Goal: Task Accomplishment & Management: Manage account settings

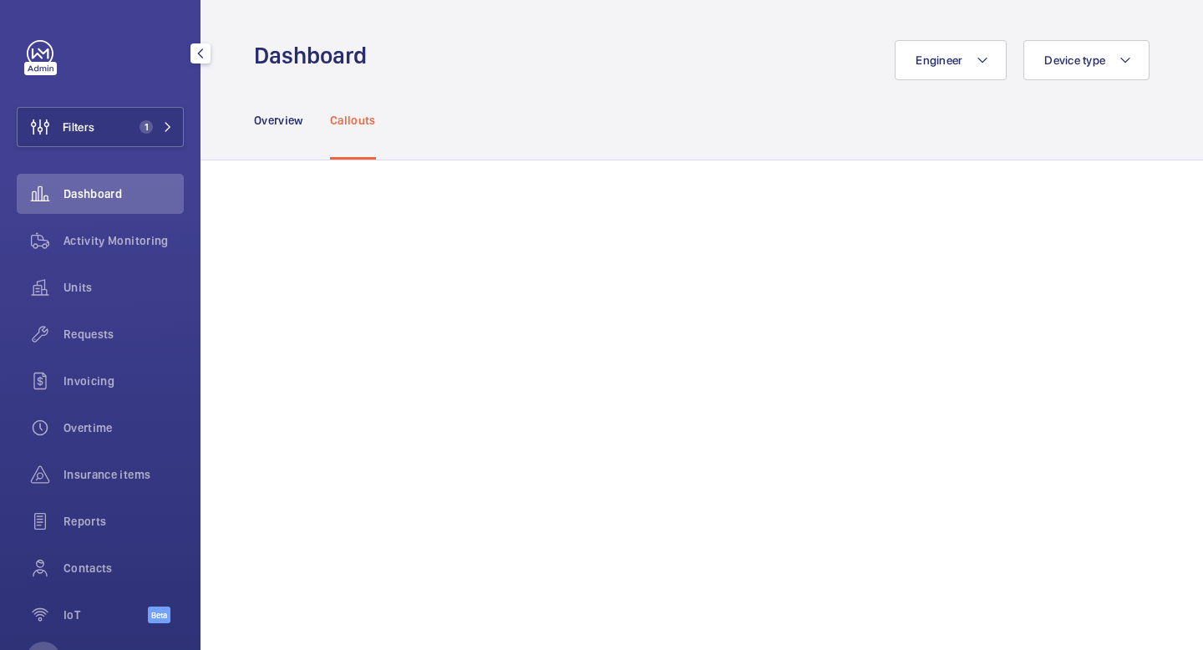
scroll to position [315, 0]
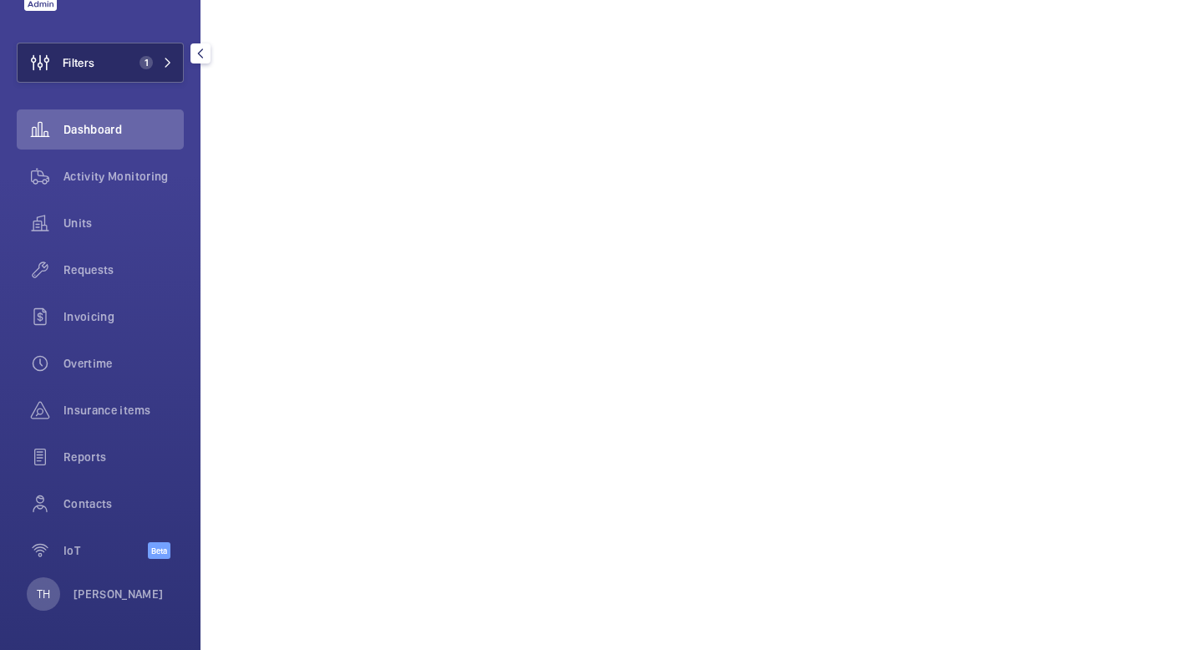
click at [175, 60] on button "Filters 1" at bounding box center [100, 63] width 167 height 40
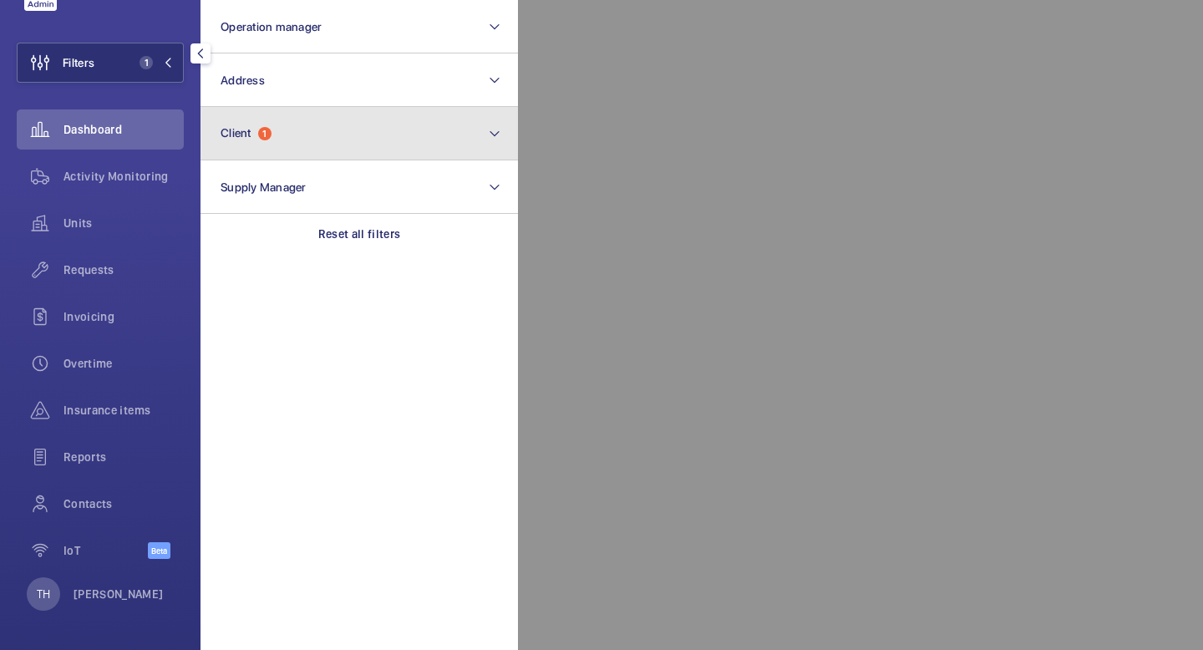
click at [269, 151] on button "Client 1" at bounding box center [358, 133] width 317 height 53
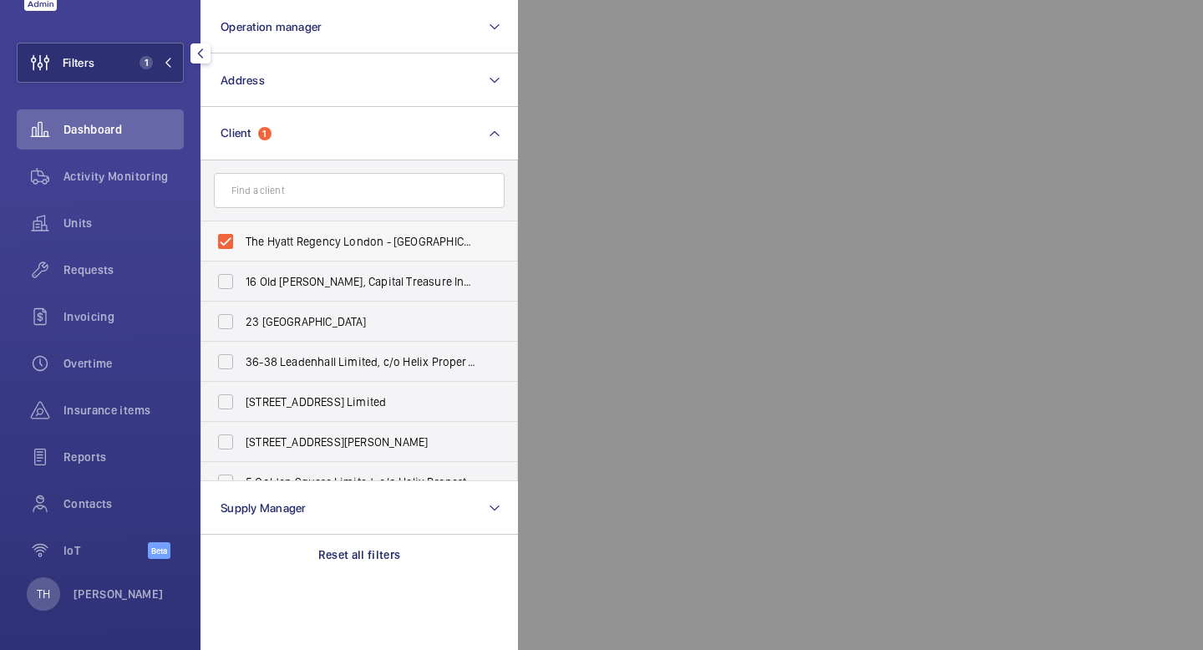
click at [225, 244] on label "The Hyatt Regency London - [GEOGRAPHIC_DATA][PERSON_NAME]" at bounding box center [346, 241] width 291 height 40
click at [225, 244] on input "The Hyatt Regency London - [GEOGRAPHIC_DATA][PERSON_NAME]" at bounding box center [225, 241] width 33 height 33
checkbox input "false"
click at [105, 596] on p "[PERSON_NAME]" at bounding box center [119, 594] width 90 height 17
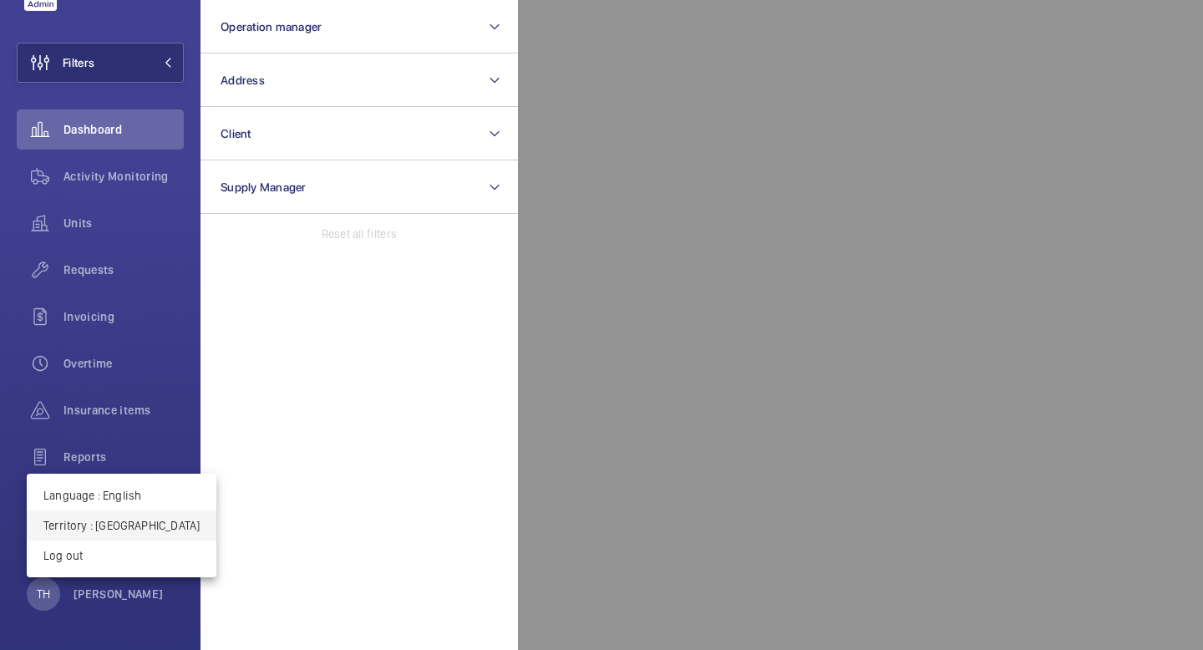
click at [134, 519] on p "Territory : [GEOGRAPHIC_DATA]" at bounding box center [121, 525] width 156 height 17
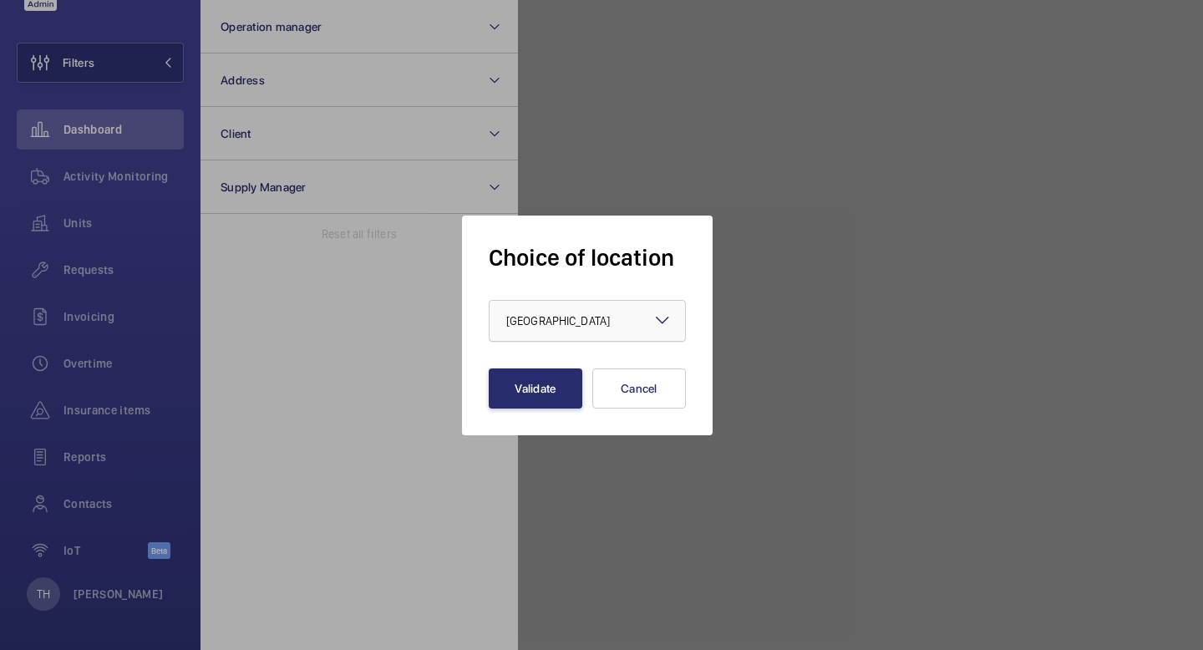
click at [672, 316] on div "× [GEOGRAPHIC_DATA] ×" at bounding box center [587, 321] width 197 height 42
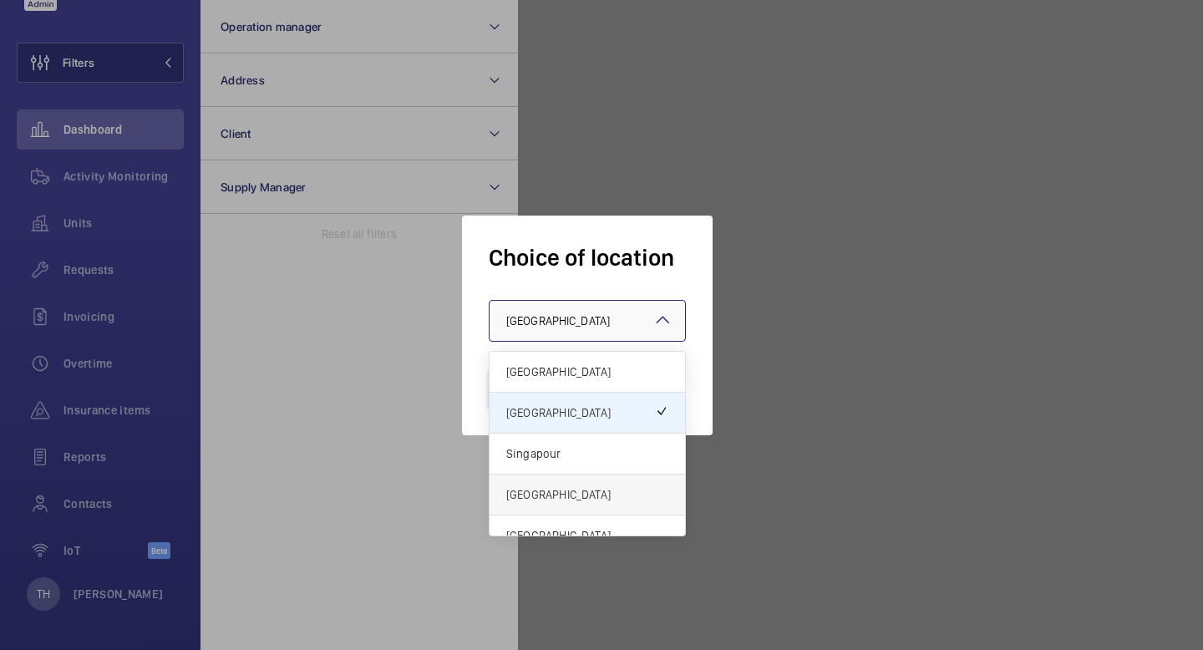
click at [581, 499] on span "[GEOGRAPHIC_DATA]" at bounding box center [587, 494] width 162 height 17
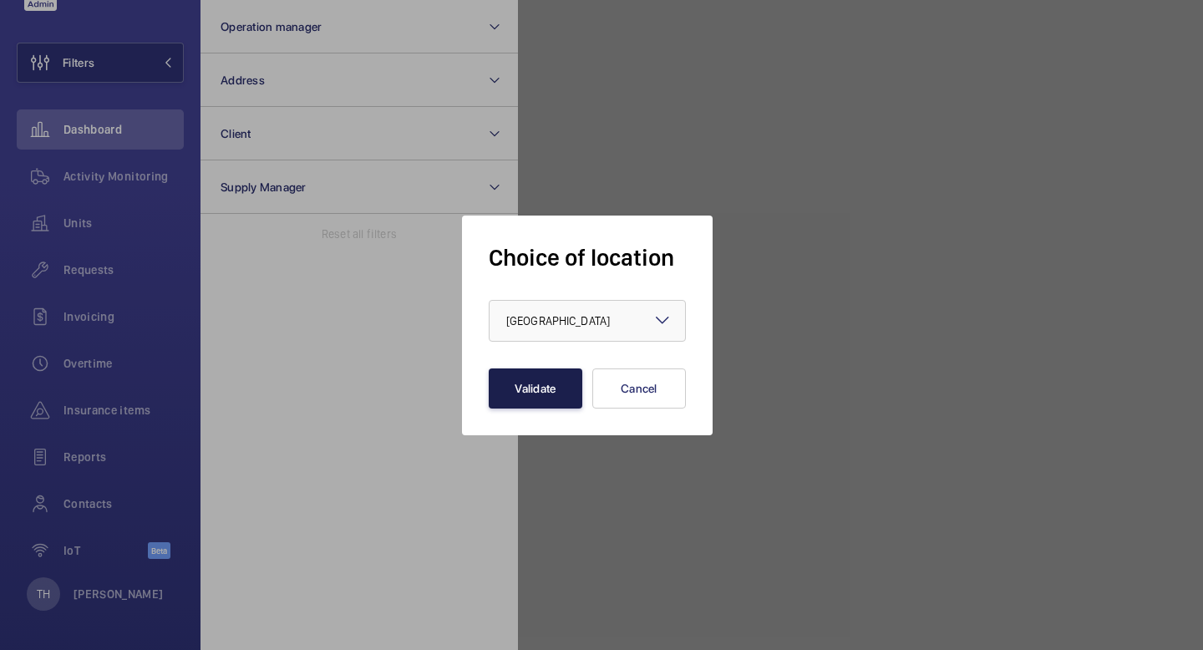
click at [541, 394] on button "Validate" at bounding box center [536, 388] width 94 height 40
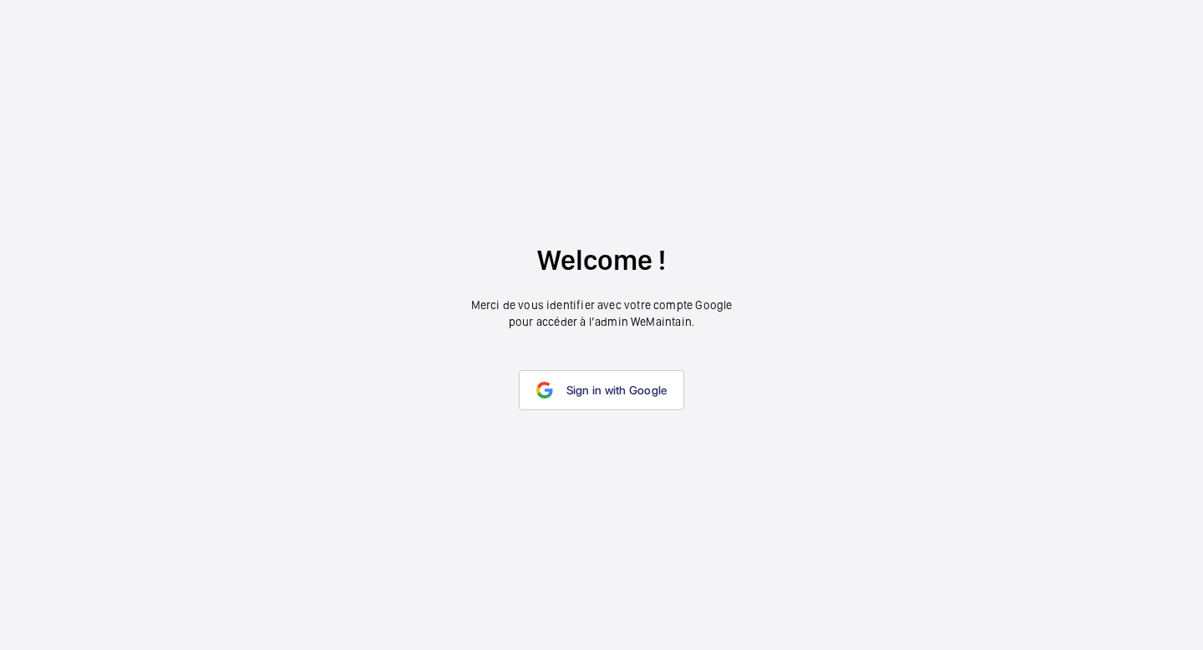
click at [572, 393] on span "Sign in with Google" at bounding box center [616, 389] width 101 height 13
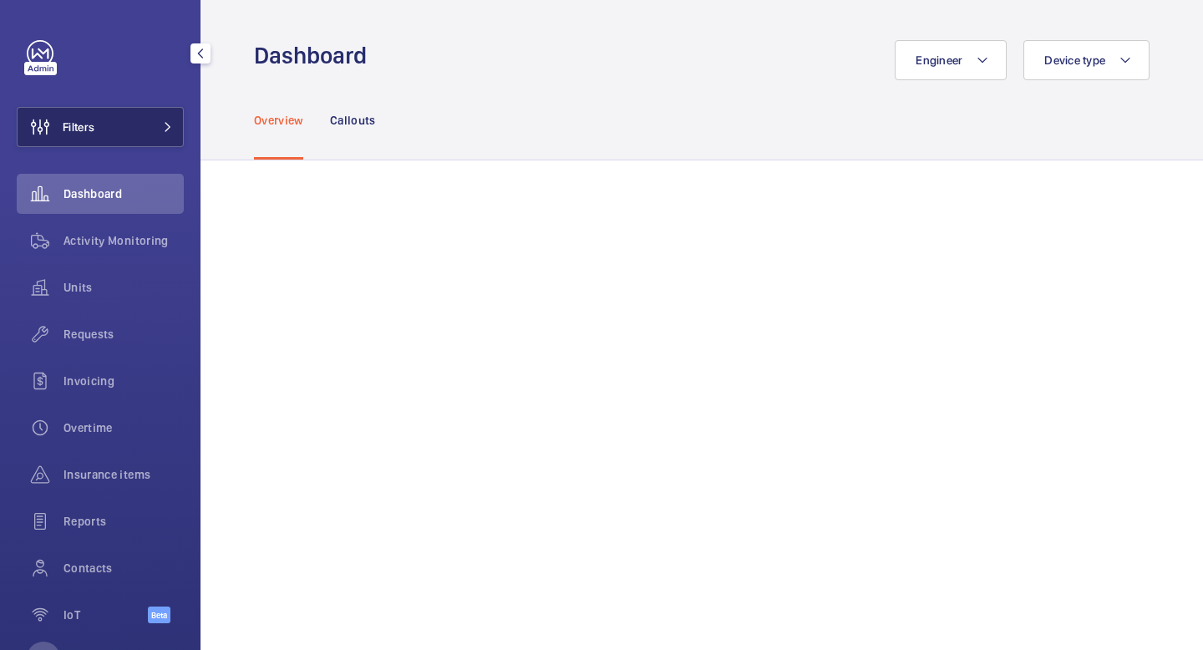
click at [167, 130] on mat-icon at bounding box center [168, 127] width 10 height 10
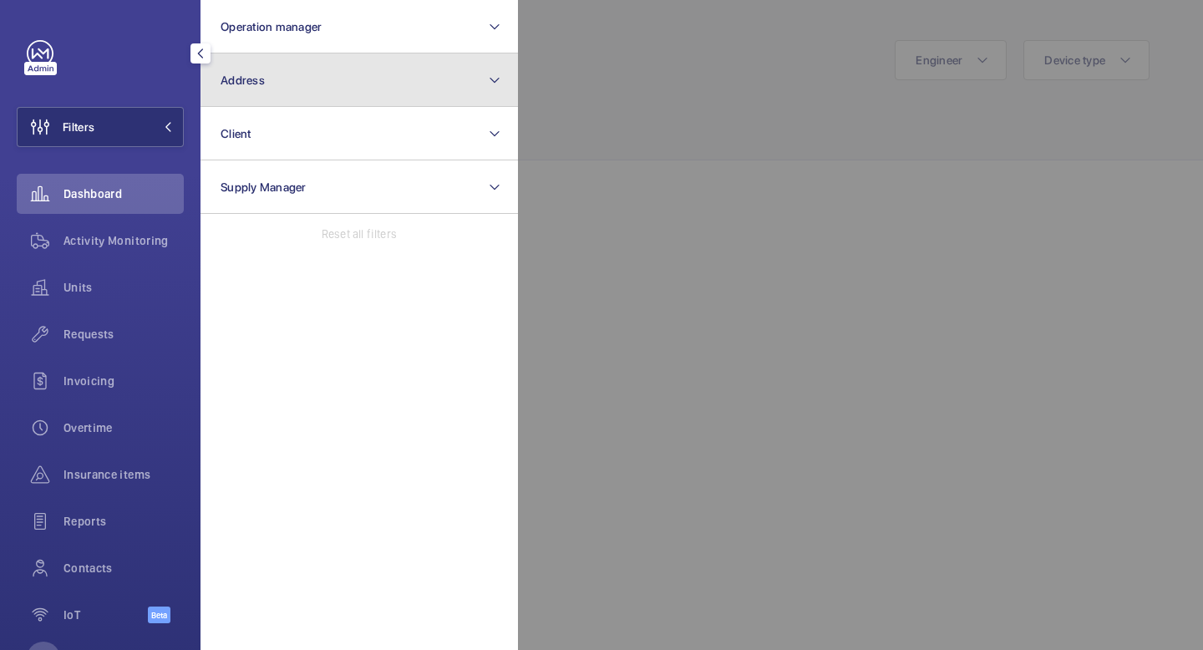
click at [271, 85] on button "Address" at bounding box center [358, 79] width 317 height 53
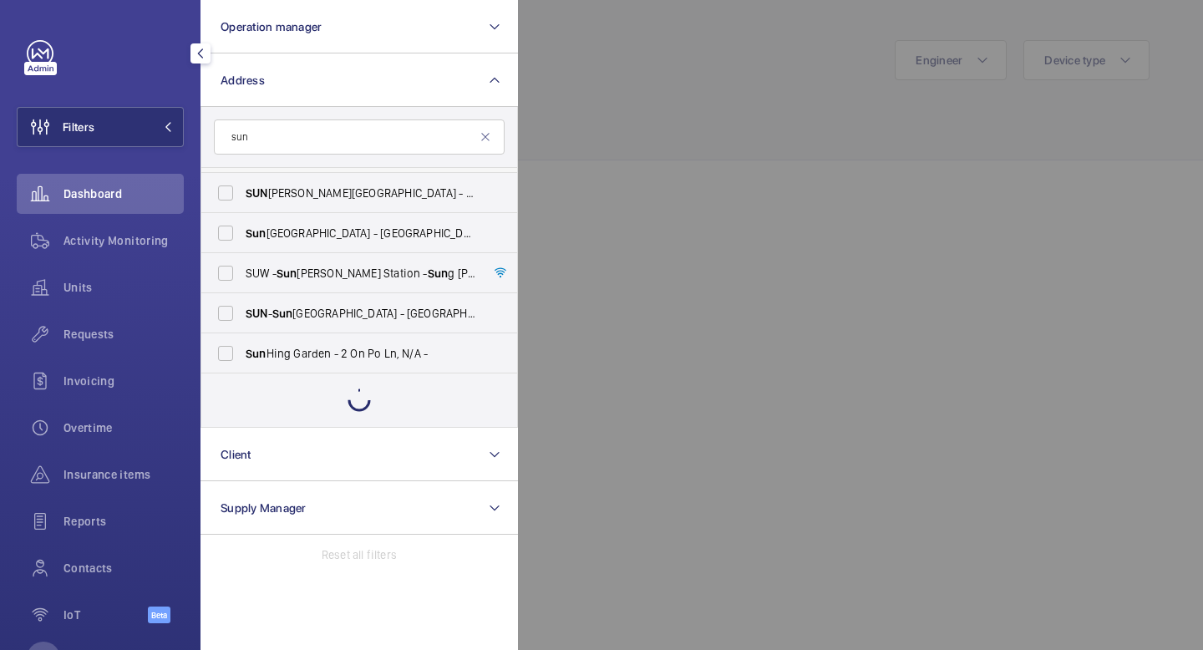
scroll to position [102, 0]
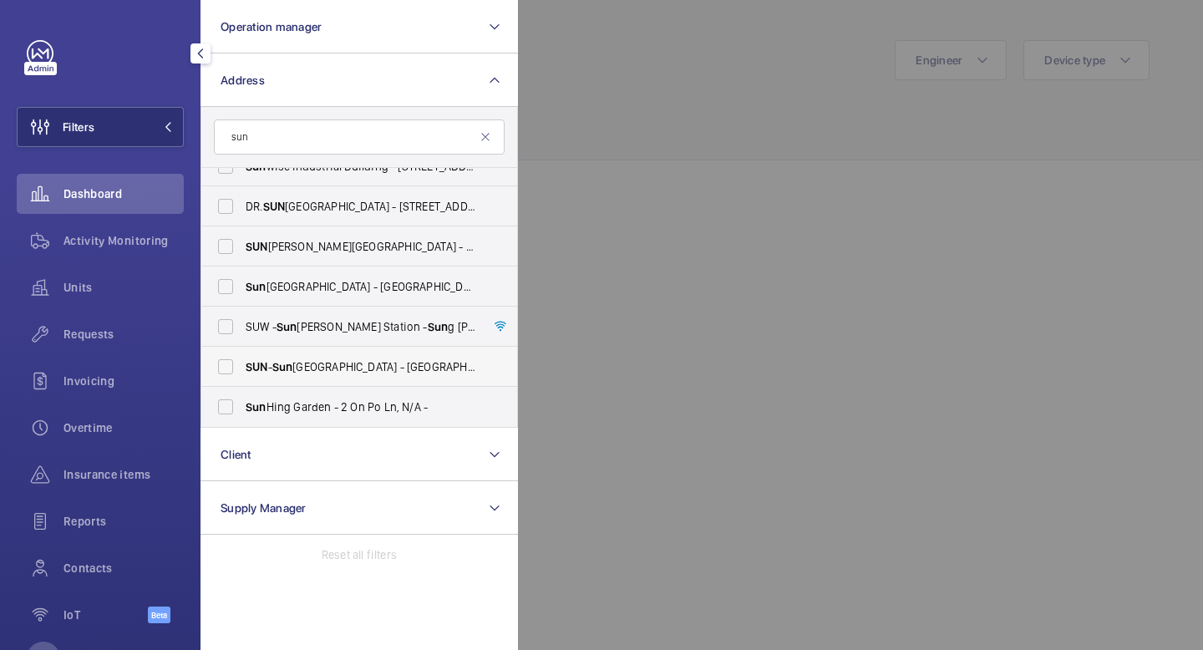
type input "sun"
click at [270, 374] on span "SUN - [GEOGRAPHIC_DATA] - [GEOGRAPHIC_DATA] [GEOGRAPHIC_DATA], [GEOGRAPHIC_DATA…" at bounding box center [361, 366] width 230 height 17
click at [242, 374] on input "SUN - [GEOGRAPHIC_DATA] - [GEOGRAPHIC_DATA] [GEOGRAPHIC_DATA], [GEOGRAPHIC_DATA…" at bounding box center [225, 366] width 33 height 33
checkbox input "true"
click at [679, 101] on div at bounding box center [1119, 325] width 1203 height 650
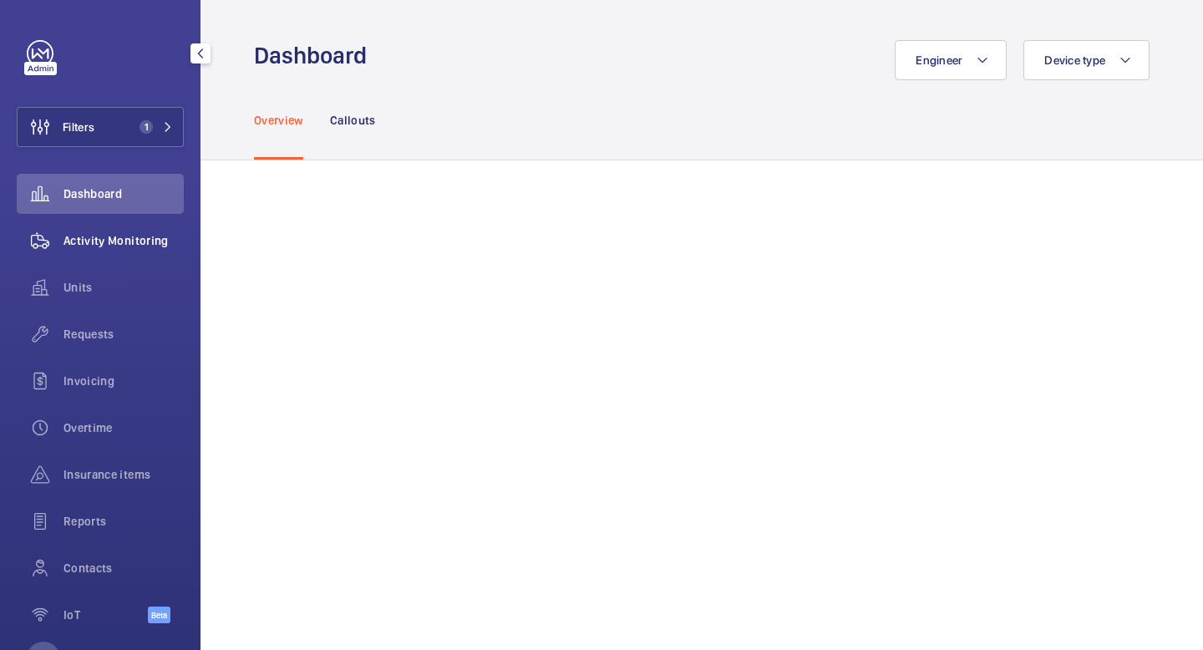
click at [105, 242] on span "Activity Monitoring" at bounding box center [123, 240] width 120 height 17
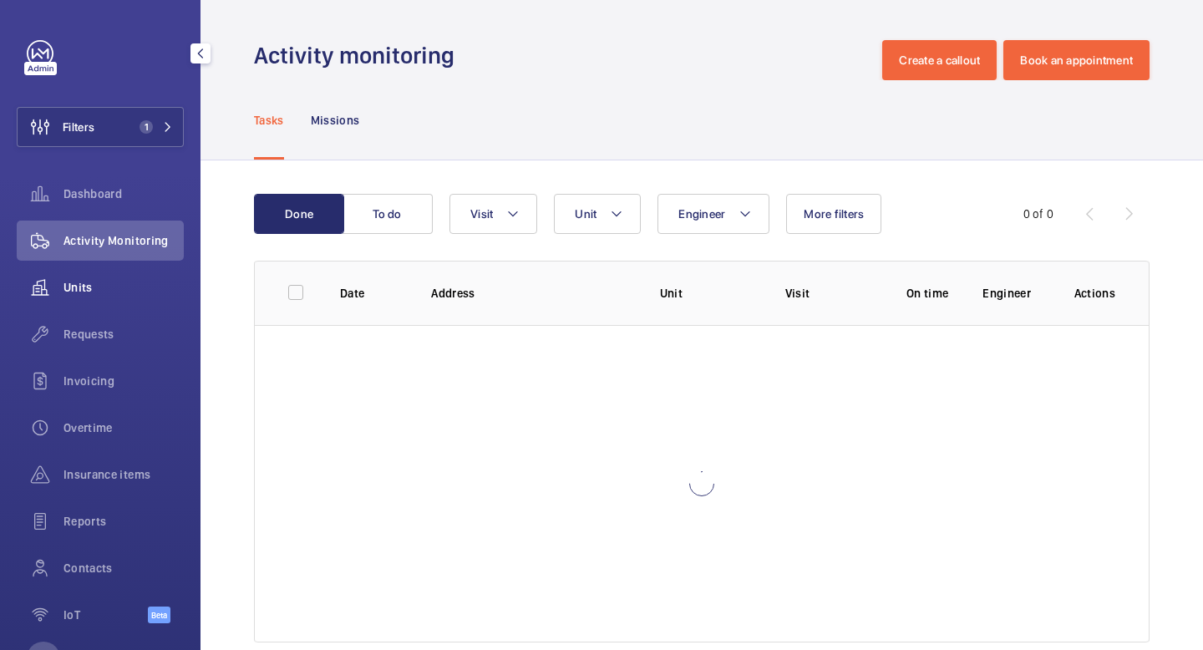
click at [92, 293] on span "Units" at bounding box center [123, 287] width 120 height 17
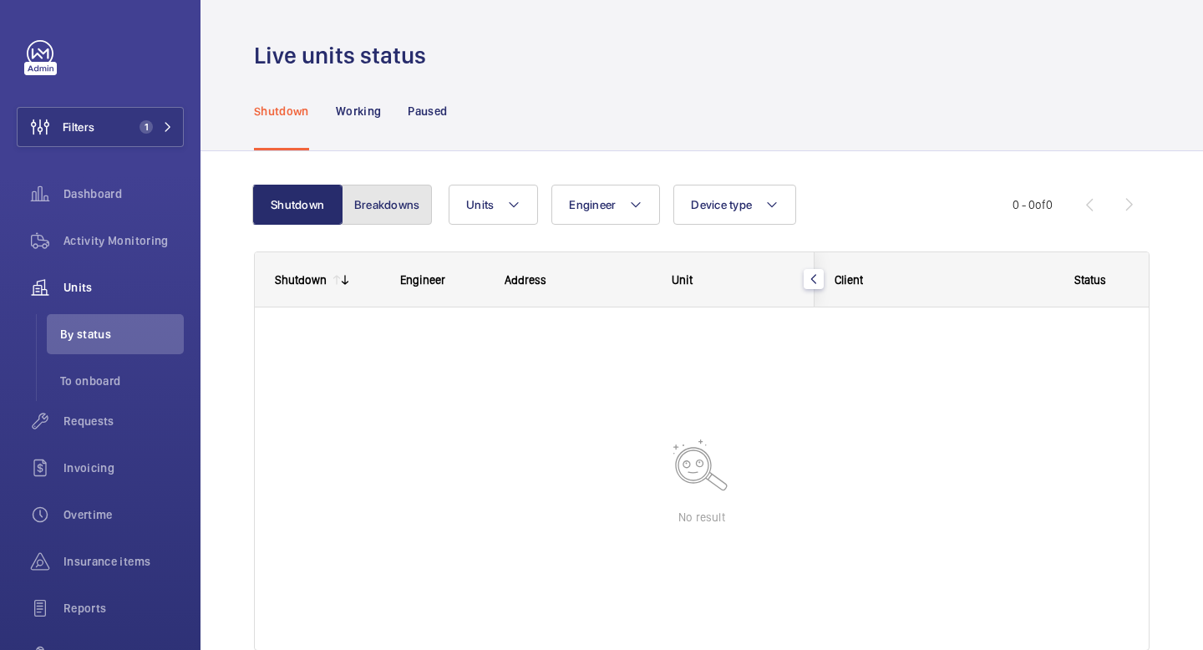
click at [378, 210] on button "Breakdowns" at bounding box center [387, 205] width 90 height 40
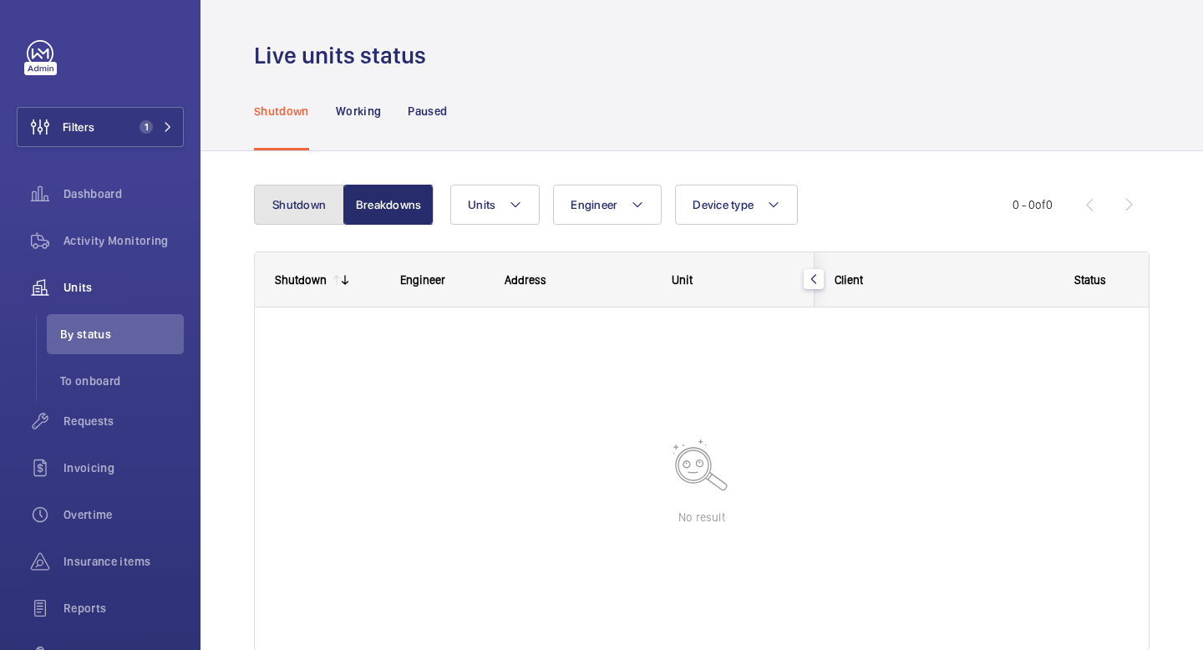
click at [292, 209] on button "Shutdown" at bounding box center [299, 205] width 90 height 40
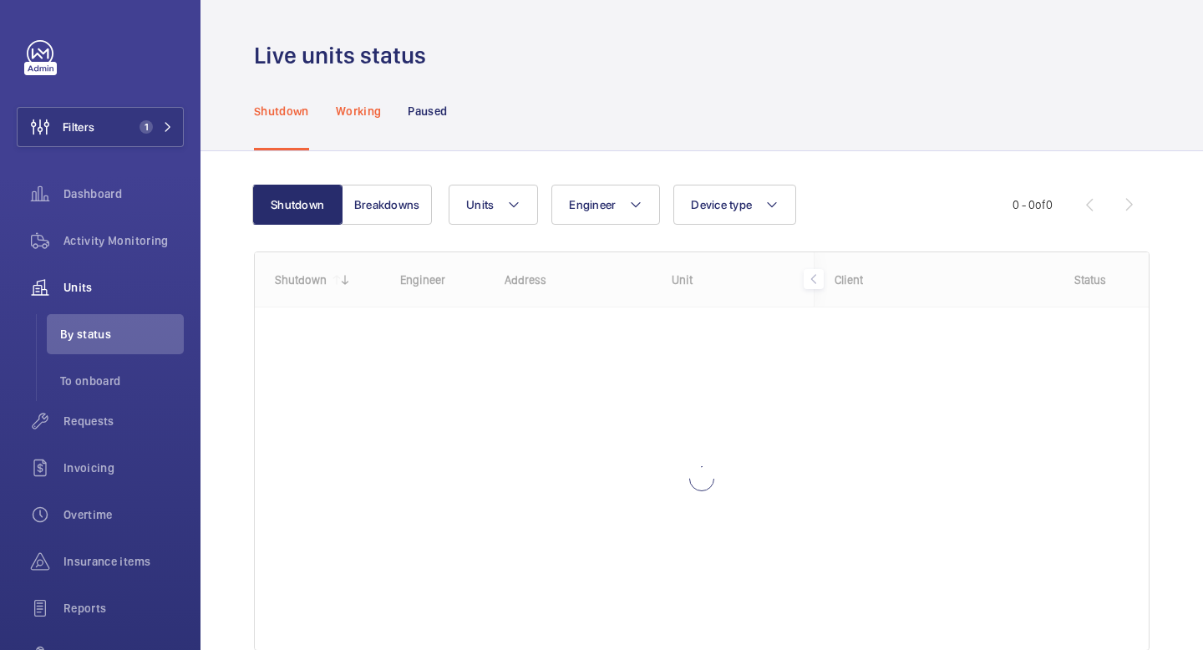
click at [362, 104] on p "Working" at bounding box center [358, 111] width 45 height 17
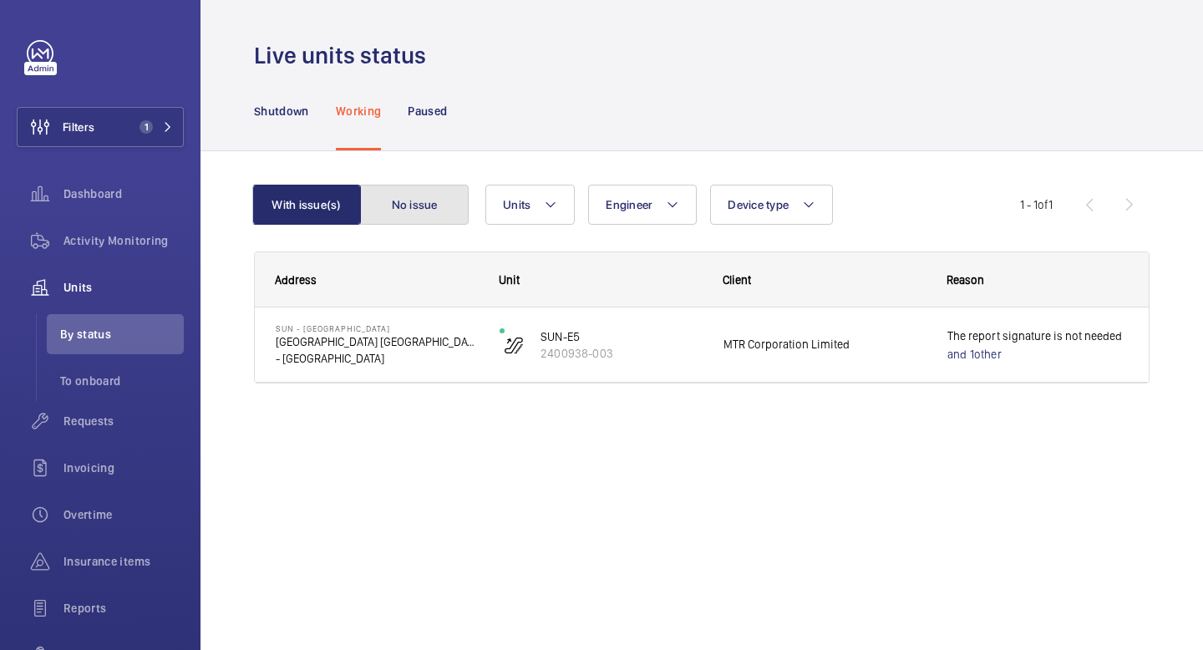
click at [395, 196] on button "No issue" at bounding box center [414, 205] width 109 height 40
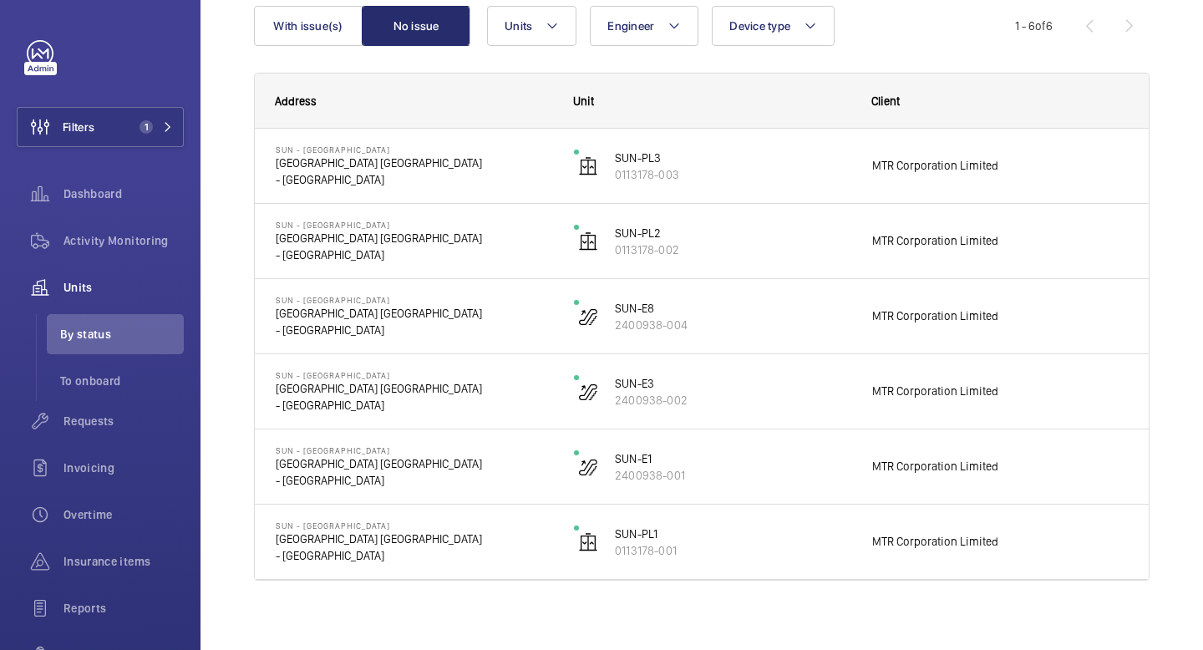
scroll to position [190, 0]
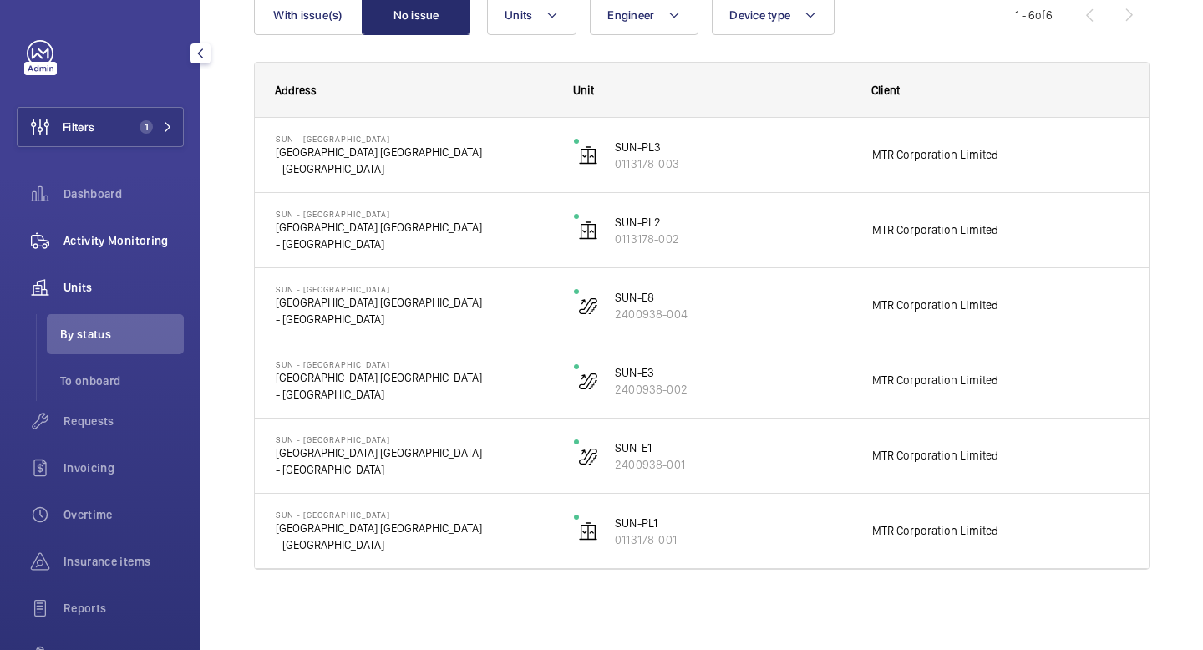
click at [126, 251] on div "Activity Monitoring" at bounding box center [100, 241] width 167 height 40
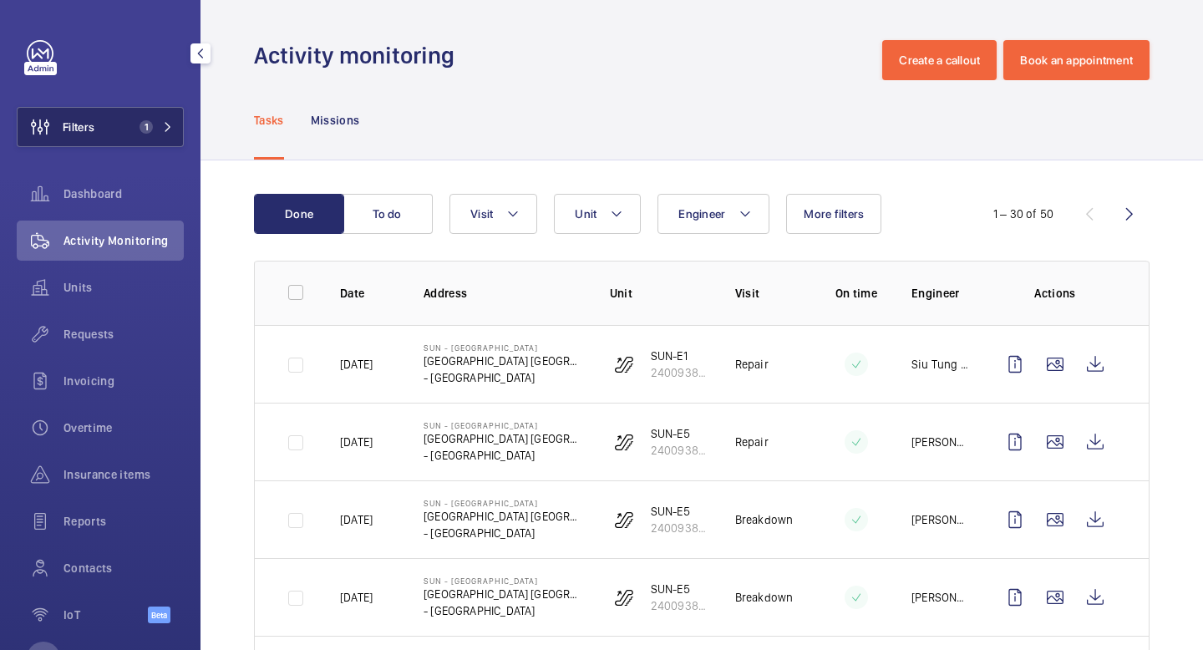
click at [172, 116] on button "Filters 1" at bounding box center [100, 127] width 167 height 40
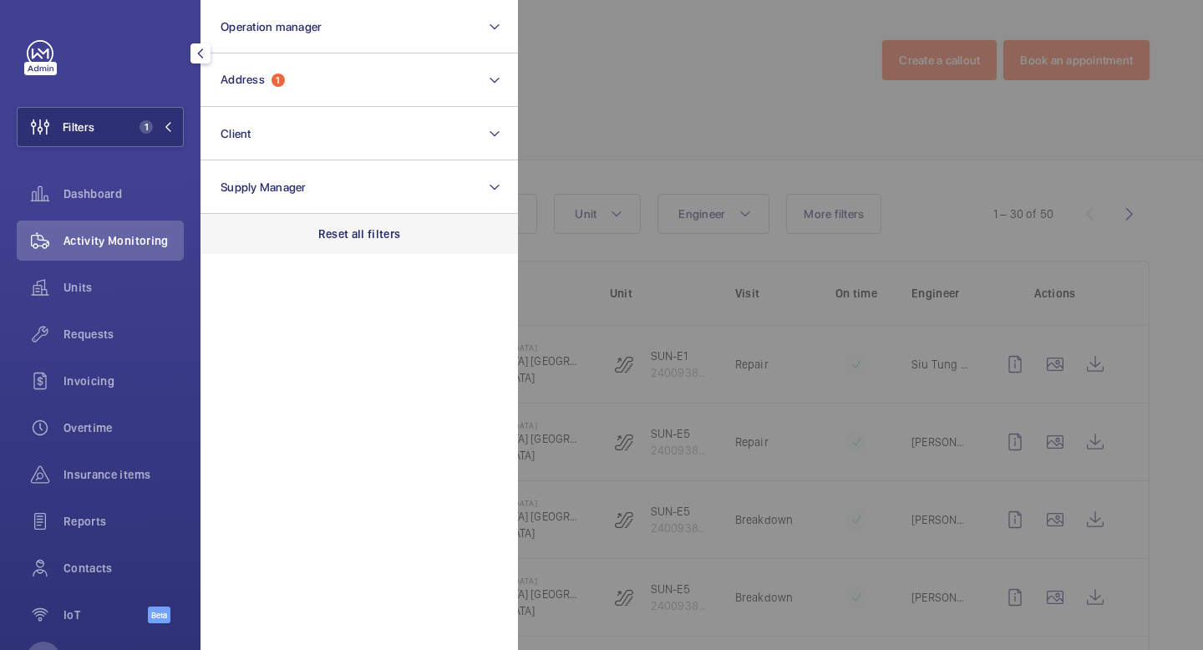
click at [384, 214] on div "Reset all filters" at bounding box center [358, 234] width 317 height 40
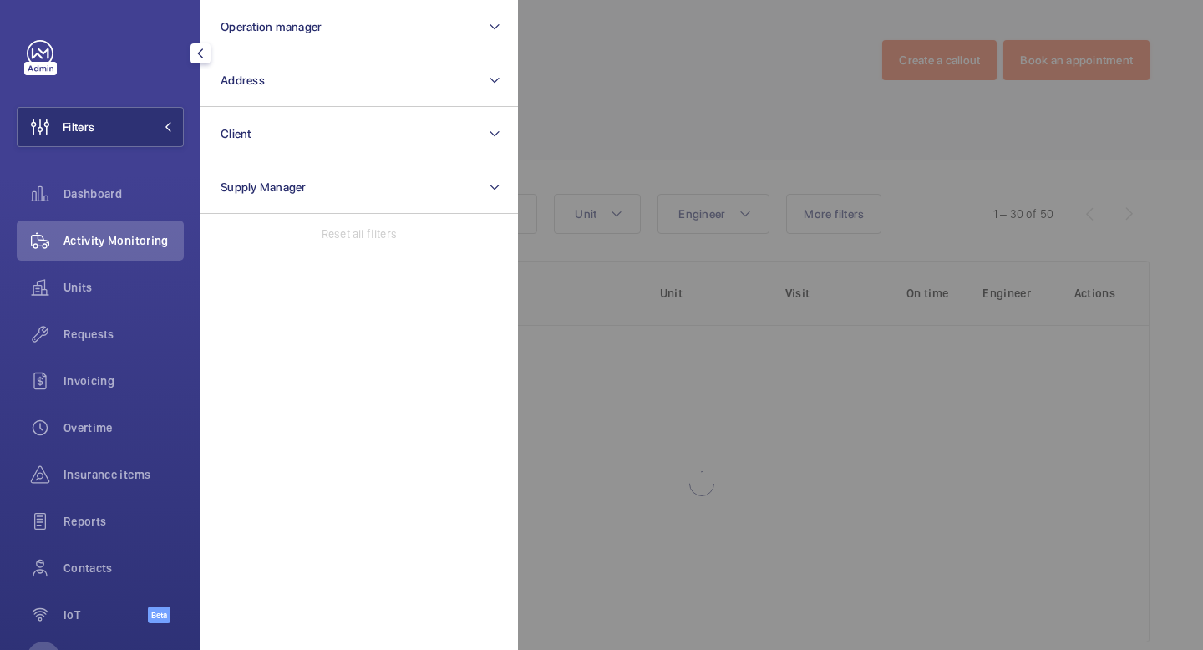
click at [618, 112] on div at bounding box center [1119, 325] width 1203 height 650
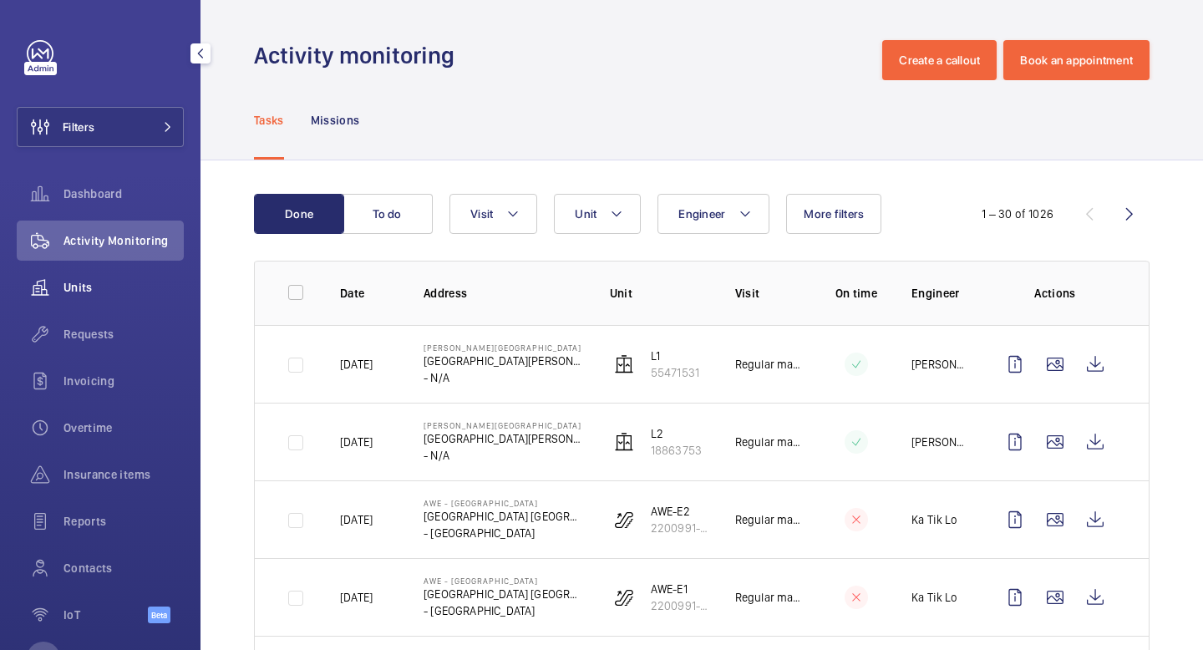
click at [87, 282] on span "Units" at bounding box center [123, 287] width 120 height 17
